Goal: Find specific page/section: Find specific page/section

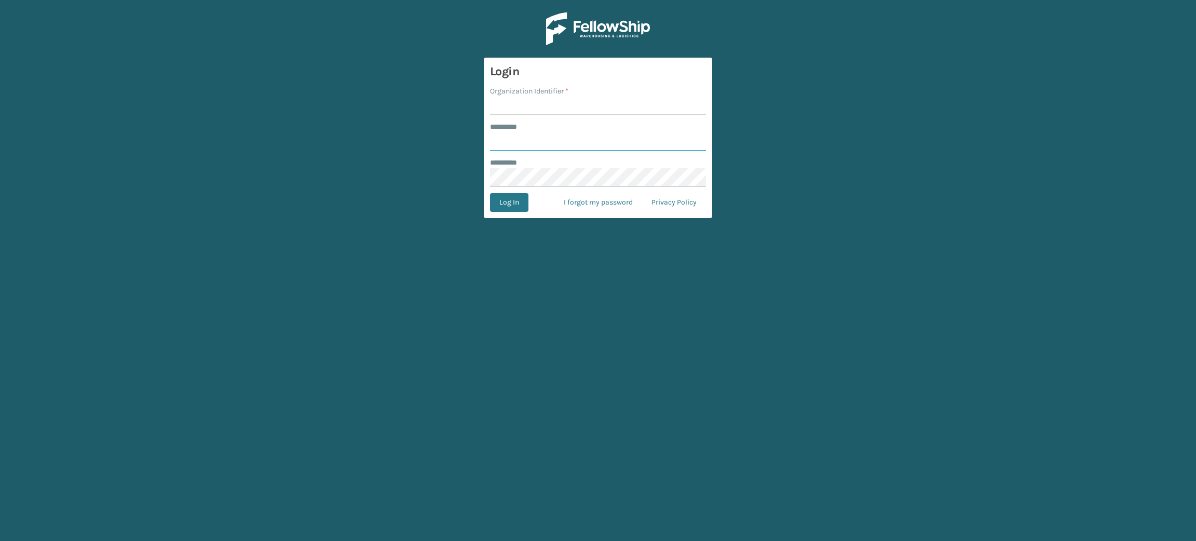
type input "********"
click at [520, 108] on input "Organization Identifier *" at bounding box center [598, 106] width 216 height 19
click at [490, 193] on button "Log In" at bounding box center [509, 202] width 38 height 19
type input "Brightech"
click at [490, 193] on button "Log In" at bounding box center [509, 202] width 38 height 19
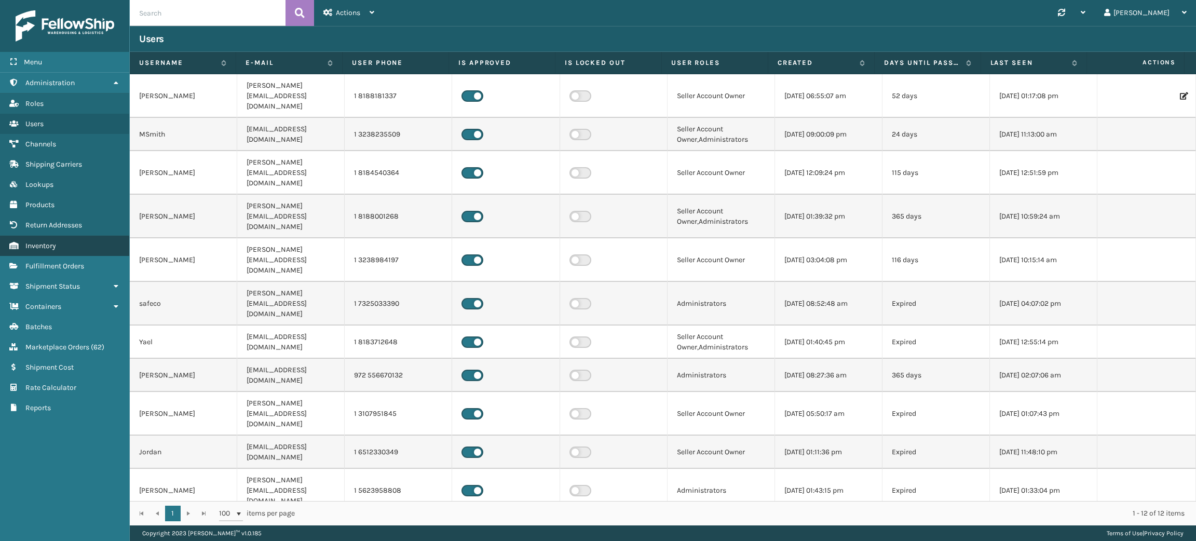
click at [57, 239] on link "Inventory" at bounding box center [64, 246] width 129 height 20
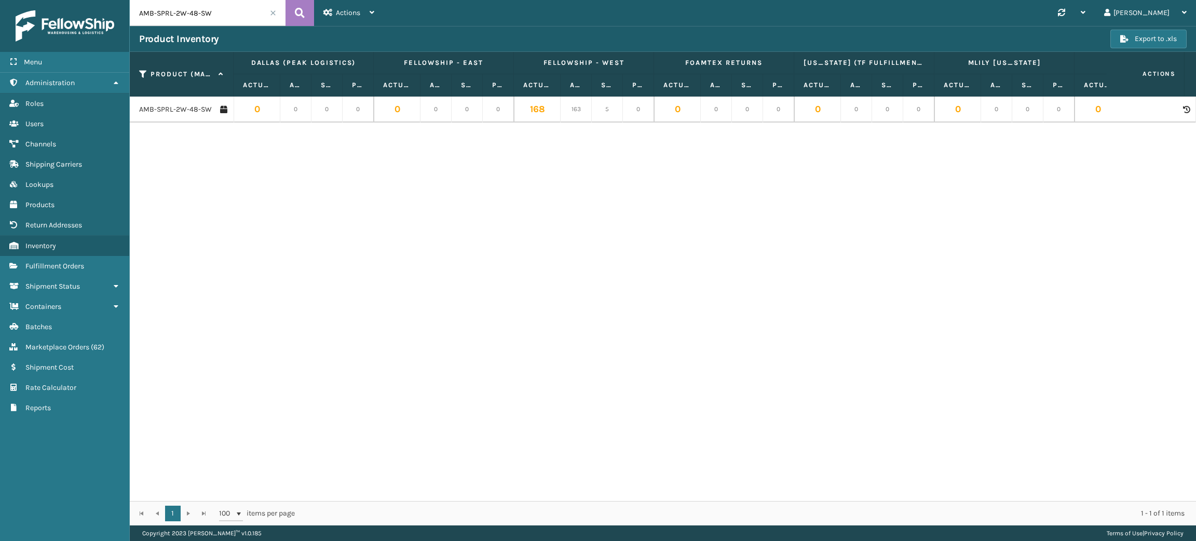
click at [223, 14] on input "AMB-SPRL-2W-48-SW" at bounding box center [208, 13] width 156 height 26
paste input "SLR-27HG-SW-[GEOGRAPHIC_DATA]"
type input "SLR-27HG-SW-[GEOGRAPHIC_DATA]"
